Goal: Transaction & Acquisition: Book appointment/travel/reservation

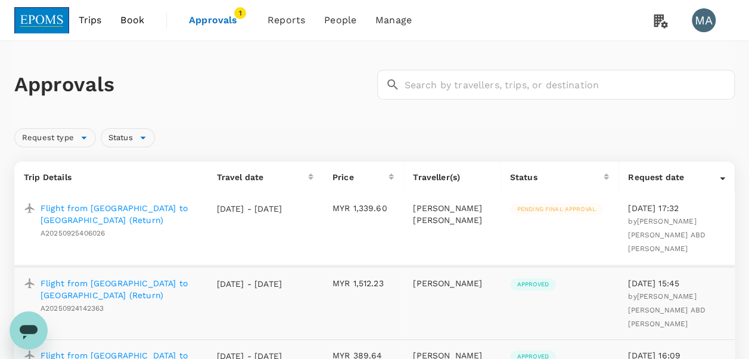
click at [149, 19] on link "Book" at bounding box center [132, 20] width 43 height 41
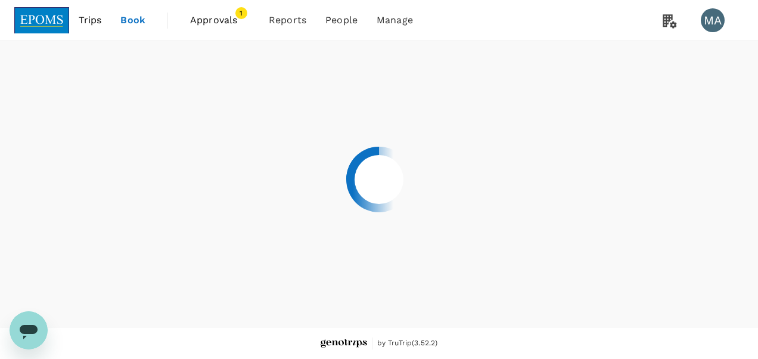
drag, startPoint x: 149, startPoint y: 19, endPoint x: 133, endPoint y: 19, distance: 16.1
click at [133, 19] on div at bounding box center [379, 179] width 758 height 359
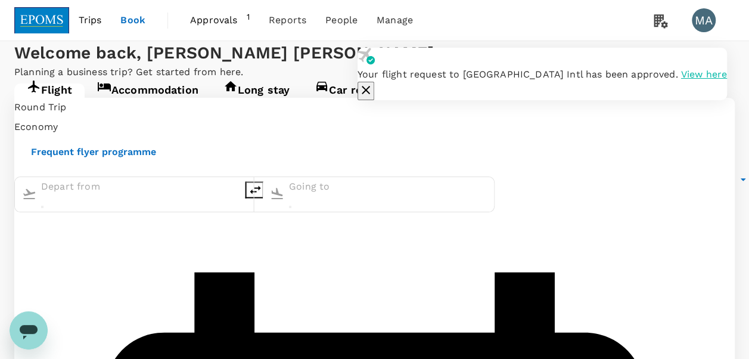
type input "Kuala Lumpur Intl ([GEOGRAPHIC_DATA])"
type input "Kota Kinabalu Intl (BKI)"
type input "Kuala Lumpur Intl ([GEOGRAPHIC_DATA])"
type input "Kota Kinabalu Intl (BKI)"
